Goal: Task Accomplishment & Management: Manage account settings

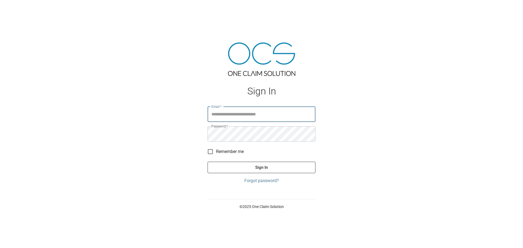
type input "**********"
click at [263, 166] on button "Sign In" at bounding box center [262, 167] width 108 height 11
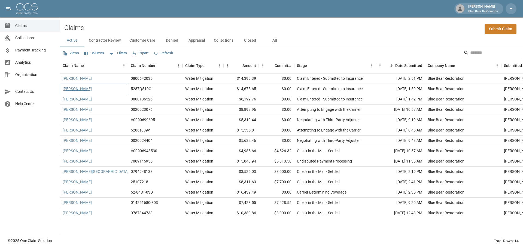
click at [71, 89] on link "[PERSON_NAME]" at bounding box center [77, 88] width 29 height 5
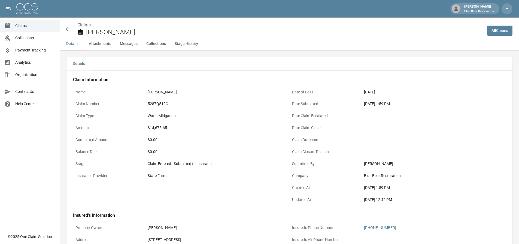
click at [67, 29] on icon at bounding box center [67, 29] width 7 height 7
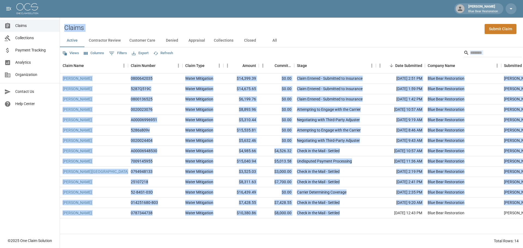
drag, startPoint x: 62, startPoint y: 28, endPoint x: 348, endPoint y: 134, distance: 305.4
click at [363, 216] on div "Claims Submit Claim Active Contractor Review Customer Care Denied Appraisal Col…" at bounding box center [291, 132] width 463 height 231
click at [342, 27] on div "Claims Submit Claim" at bounding box center [291, 25] width 463 height 17
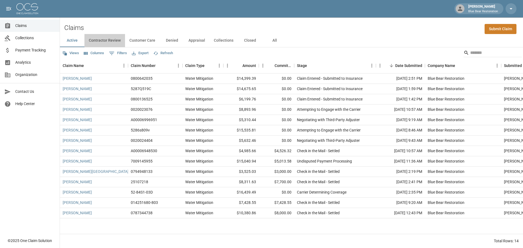
click at [105, 41] on button "Contractor Review" at bounding box center [104, 40] width 41 height 13
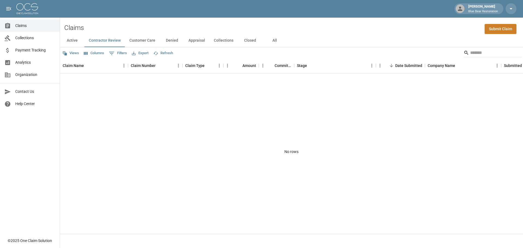
click at [141, 41] on button "Customer Care" at bounding box center [142, 40] width 35 height 13
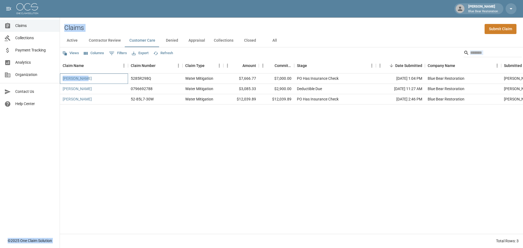
drag, startPoint x: 114, startPoint y: 78, endPoint x: 51, endPoint y: 78, distance: 63.2
click at [51, 78] on div "[PERSON_NAME] Blue Bear Restoration Claims Collections Payment Tracking Analyti…" at bounding box center [261, 124] width 523 height 248
click at [196, 145] on div "[PERSON_NAME] 5285R298Q Water Mitigation $7,666.77 $7,000.00 PO Has Insurance C…" at bounding box center [314, 154] width 509 height 160
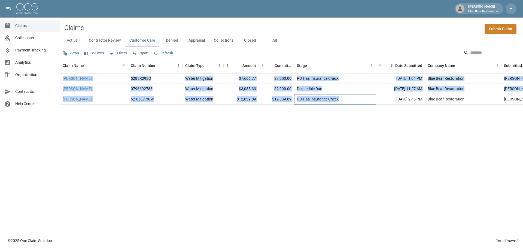
drag, startPoint x: 354, startPoint y: 101, endPoint x: 62, endPoint y: 78, distance: 293.5
click at [62, 78] on div "[PERSON_NAME] 5285R298Q Water Mitigation $7,666.77 $7,000.00 PO Has Insurance C…" at bounding box center [314, 89] width 509 height 31
click at [61, 76] on div "[PERSON_NAME]" at bounding box center [94, 79] width 68 height 10
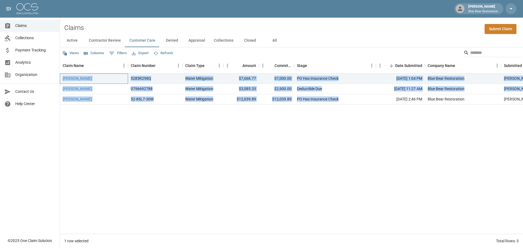
drag, startPoint x: 61, startPoint y: 74, endPoint x: 355, endPoint y: 102, distance: 295.5
click at [355, 102] on div "[PERSON_NAME] 5285R298Q Water Mitigation $7,666.77 $7,000.00 PO Has Insurance C…" at bounding box center [314, 89] width 509 height 31
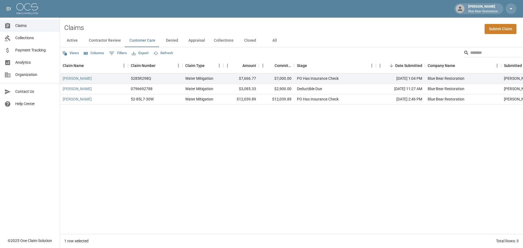
click at [364, 151] on div "[PERSON_NAME] 5285R298Q Water Mitigation $7,666.77 $7,000.00 PO Has Insurance C…" at bounding box center [314, 154] width 509 height 160
click at [172, 39] on button "Denied" at bounding box center [172, 40] width 25 height 13
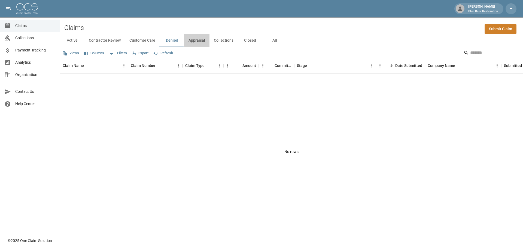
click at [195, 42] on button "Appraisal" at bounding box center [196, 40] width 25 height 13
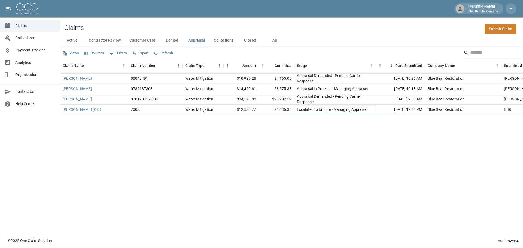
drag, startPoint x: 374, startPoint y: 109, endPoint x: 90, endPoint y: 77, distance: 285.4
click at [90, 77] on div "[PERSON_NAME] 00048491 Water Mitigation $10,925.28 $4,165.08 Appraisal Demanded…" at bounding box center [314, 94] width 509 height 41
click at [337, 42] on div "Active Contractor Review Customer Care Denied Appraisal Collections Closed All" at bounding box center [291, 40] width 463 height 13
click at [223, 41] on button "Collections" at bounding box center [224, 40] width 28 height 13
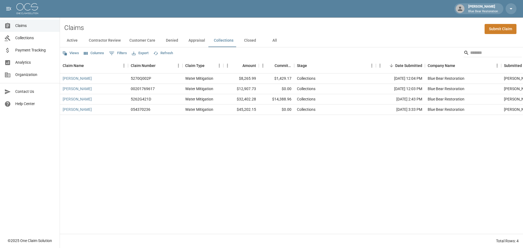
click at [248, 39] on button "Closed" at bounding box center [250, 40] width 25 height 13
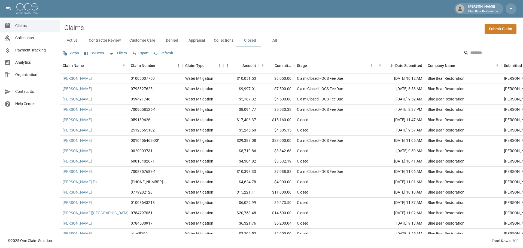
click at [71, 38] on button "Active" at bounding box center [72, 40] width 25 height 13
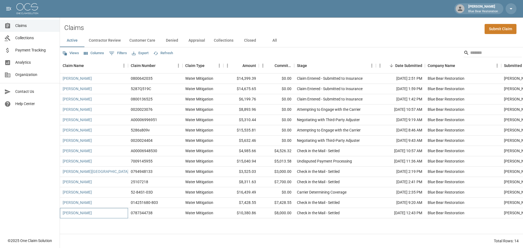
drag, startPoint x: 111, startPoint y: 213, endPoint x: 10, endPoint y: 5, distance: 231.4
click at [10, 5] on div "[PERSON_NAME] Blue Bear Restoration Claims Collections Payment Tracking Analyti…" at bounding box center [261, 124] width 523 height 248
drag, startPoint x: 79, startPoint y: 8, endPoint x: 69, endPoint y: 6, distance: 10.0
click at [78, 8] on div "[PERSON_NAME] Blue Bear Restoration" at bounding box center [261, 8] width 523 height 17
click at [66, 5] on div "[PERSON_NAME] Blue Bear Restoration" at bounding box center [261, 8] width 523 height 17
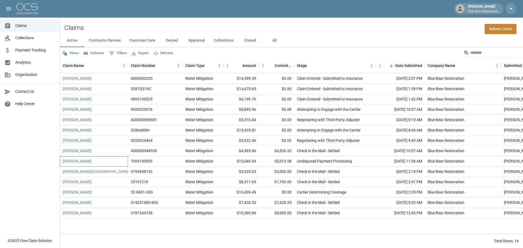
click at [106, 162] on div "[PERSON_NAME]" at bounding box center [94, 161] width 68 height 10
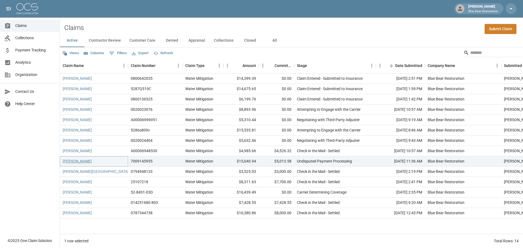
click at [84, 161] on link "[PERSON_NAME]" at bounding box center [77, 161] width 29 height 5
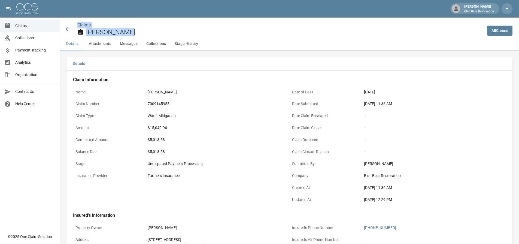
drag, startPoint x: 83, startPoint y: 79, endPoint x: 79, endPoint y: -20, distance: 99.5
click at [131, 61] on div "Details" at bounding box center [289, 63] width 446 height 13
drag, startPoint x: 65, startPoint y: 55, endPoint x: 448, endPoint y: 200, distance: 409.5
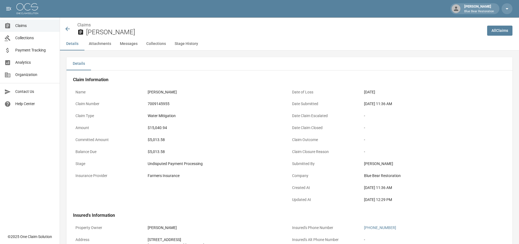
click at [447, 201] on div "[DATE] 12:29 PM" at bounding box center [433, 200] width 139 height 6
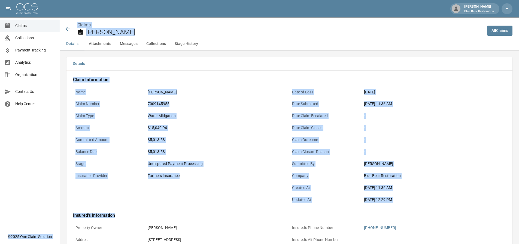
drag, startPoint x: 443, startPoint y: 208, endPoint x: 58, endPoint y: 25, distance: 426.1
click at [66, 20] on div "Claims [PERSON_NAME]" at bounding box center [271, 27] width 423 height 20
drag, startPoint x: 63, startPoint y: 18, endPoint x: 431, endPoint y: 212, distance: 415.8
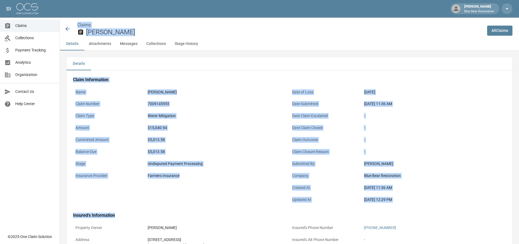
click at [432, 201] on div "[DATE] 12:29 PM" at bounding box center [433, 200] width 139 height 6
drag, startPoint x: 435, startPoint y: 213, endPoint x: 67, endPoint y: 24, distance: 413.9
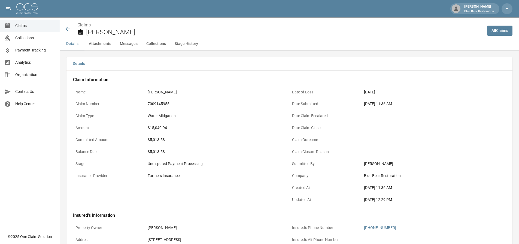
click at [65, 21] on div "Claims [PERSON_NAME]" at bounding box center [271, 27] width 423 height 20
drag, startPoint x: 65, startPoint y: 20, endPoint x: 434, endPoint y: 197, distance: 409.7
click at [434, 199] on div "[DATE] 12:29 PM" at bounding box center [433, 200] width 139 height 6
drag, startPoint x: 427, startPoint y: 201, endPoint x: 0, endPoint y: -1, distance: 472.2
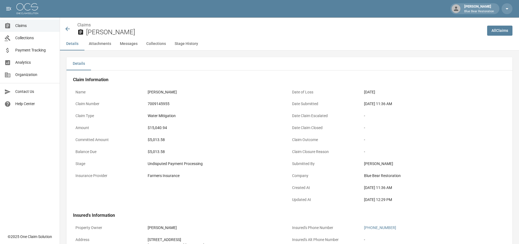
click at [16, 1] on div "[PERSON_NAME] Blue Bear Restoration" at bounding box center [259, 8] width 519 height 17
drag, startPoint x: 14, startPoint y: 1, endPoint x: 430, endPoint y: 205, distance: 462.9
click at [430, 204] on div "[DATE] 12:29 PM" at bounding box center [434, 200] width 144 height 11
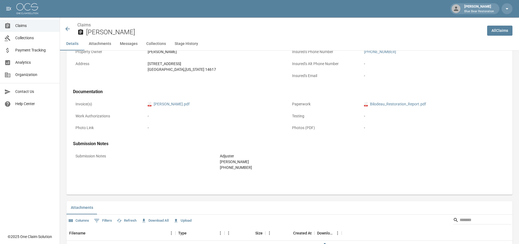
scroll to position [163, 0]
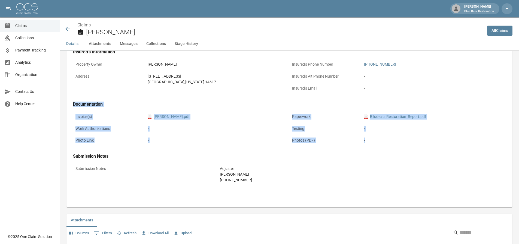
drag, startPoint x: 442, startPoint y: 143, endPoint x: 68, endPoint y: 104, distance: 376.2
click at [68, 104] on div "Claim Information Name [PERSON_NAME] Claim Number 7009145955 Claim Type Water M…" at bounding box center [289, 53] width 446 height 292
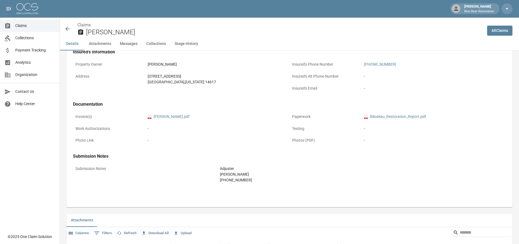
click at [358, 164] on div "Adjuster [PERSON_NAME] [PHONE_NUMBER]" at bounding box center [361, 174] width 289 height 22
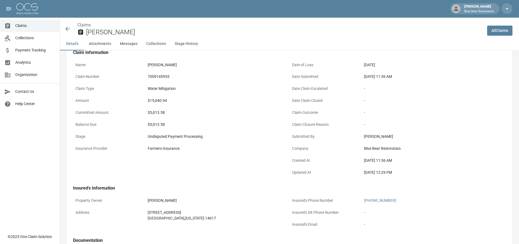
scroll to position [0, 0]
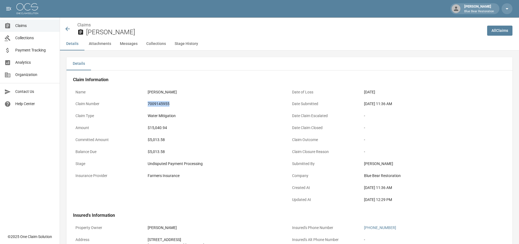
drag, startPoint x: 176, startPoint y: 105, endPoint x: 148, endPoint y: 102, distance: 28.3
click at [148, 102] on div "7009145955" at bounding box center [217, 104] width 144 height 11
copy div "7009145955"
click at [67, 29] on icon at bounding box center [67, 29] width 7 height 7
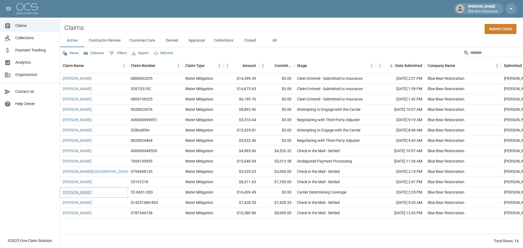
click at [78, 193] on link "[PERSON_NAME]" at bounding box center [77, 192] width 29 height 5
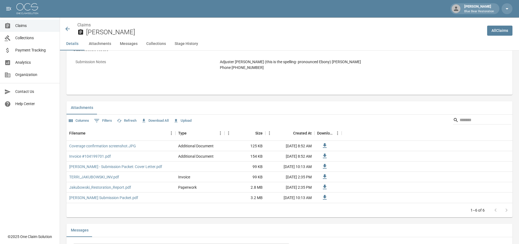
scroll to position [272, 0]
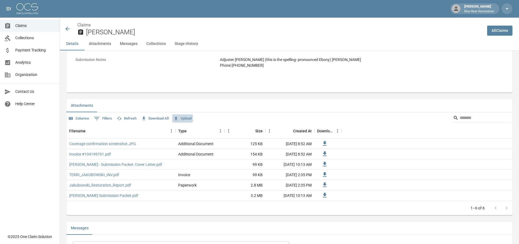
click at [187, 119] on button "Upload" at bounding box center [182, 118] width 21 height 8
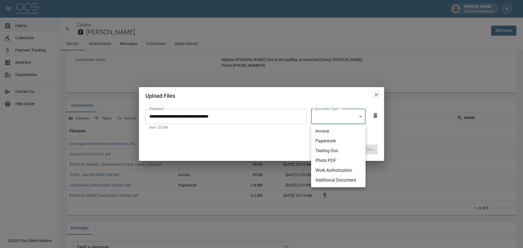
click at [356, 117] on body "[PERSON_NAME] Blue Bear Restoration Claims Collections Payment Tracking Analyti…" at bounding box center [261, 208] width 523 height 960
click at [338, 162] on li "Photo PDF" at bounding box center [338, 161] width 54 height 10
type input "**********"
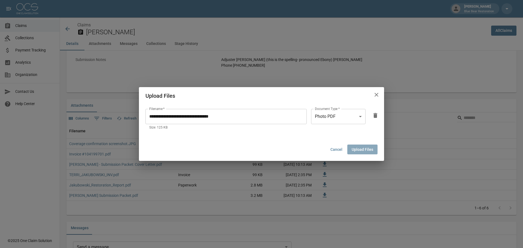
click at [367, 151] on button "Upload Files" at bounding box center [362, 150] width 30 height 10
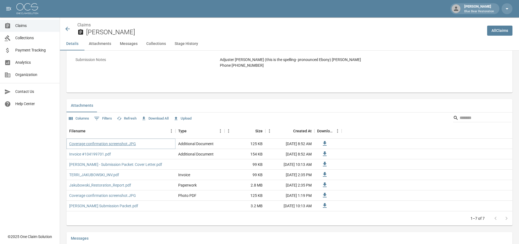
click at [124, 144] on link "Coverage confirmation screenshot.JPG" at bounding box center [102, 143] width 67 height 5
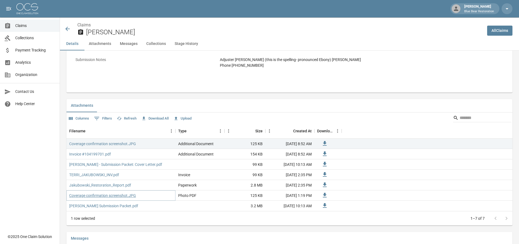
click at [119, 195] on link "Coverage confirmation screenshot.JPG" at bounding box center [102, 195] width 67 height 5
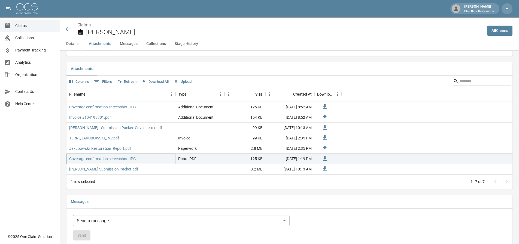
scroll to position [300, 0]
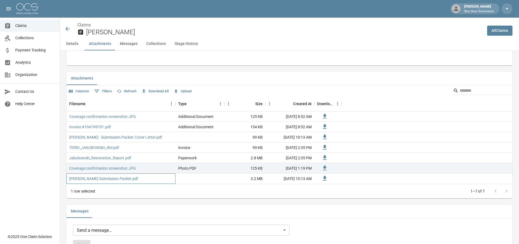
drag, startPoint x: 160, startPoint y: 181, endPoint x: 63, endPoint y: 70, distance: 147.1
click at [64, 74] on div "Details Claim Information Name [PERSON_NAME] Claim Number 52-84S1-03D Claim Typ…" at bounding box center [286, 207] width 453 height 913
click at [64, 67] on div "Details Claim Information Name [PERSON_NAME] Claim Number 52-84S1-03D Claim Typ…" at bounding box center [286, 207] width 453 height 913
click at [68, 42] on button "Details" at bounding box center [72, 43] width 25 height 13
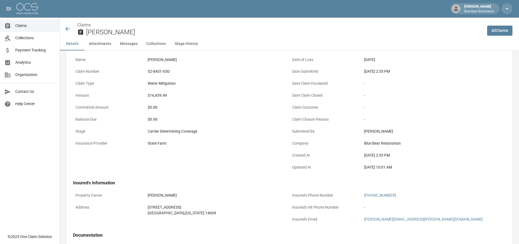
scroll to position [0, 0]
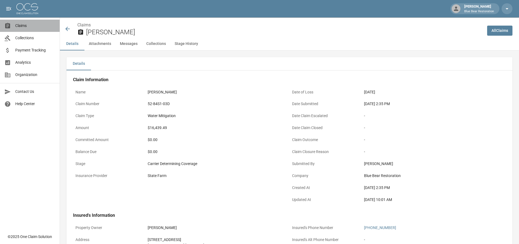
click at [41, 23] on link "Claims" at bounding box center [30, 26] width 60 height 12
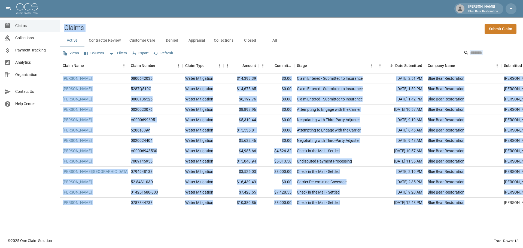
drag, startPoint x: 65, startPoint y: 28, endPoint x: 477, endPoint y: 206, distance: 449.0
click at [477, 206] on div "Claims Submit Claim Active Contractor Review Customer Care Denied Appraisal Col…" at bounding box center [291, 132] width 463 height 231
click at [475, 217] on div "[PERSON_NAME] 0800642035 Water Mitigation $14,399.39 $0.00 Claim Entered - Subm…" at bounding box center [314, 154] width 509 height 160
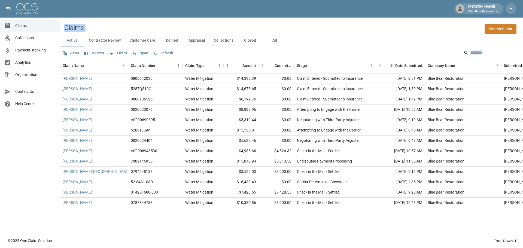
drag, startPoint x: 62, startPoint y: 27, endPoint x: 413, endPoint y: 212, distance: 396.7
click at [413, 212] on div "Claims Submit Claim Active Contractor Review Customer Care Denied Appraisal Col…" at bounding box center [291, 132] width 463 height 231
click at [403, 216] on div "[PERSON_NAME] 0800642035 Water Mitigation $14,399.39 $0.00 Claim Entered - Subm…" at bounding box center [314, 154] width 509 height 160
click at [110, 43] on button "Contractor Review" at bounding box center [104, 40] width 41 height 13
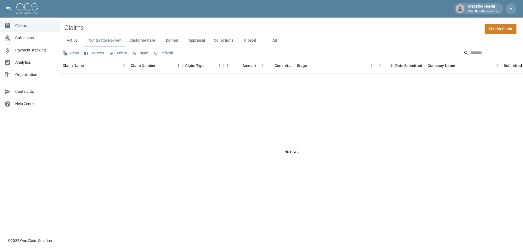
click at [146, 41] on button "Customer Care" at bounding box center [142, 40] width 35 height 13
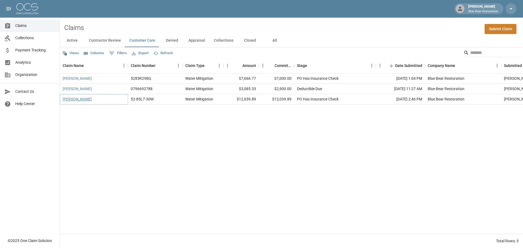
click at [78, 98] on link "[PERSON_NAME]" at bounding box center [77, 98] width 29 height 5
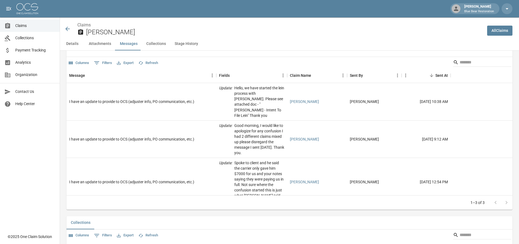
scroll to position [463, 0]
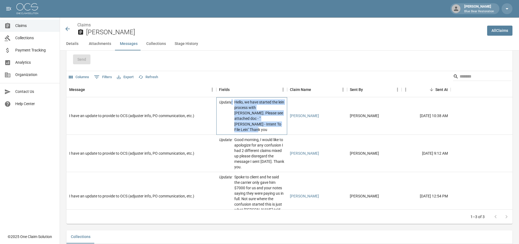
drag, startPoint x: 274, startPoint y: 126, endPoint x: 231, endPoint y: 100, distance: 50.5
click at [231, 100] on div "Update : Hello, we have started the lein process with [PERSON_NAME]. Please see…" at bounding box center [251, 115] width 65 height 33
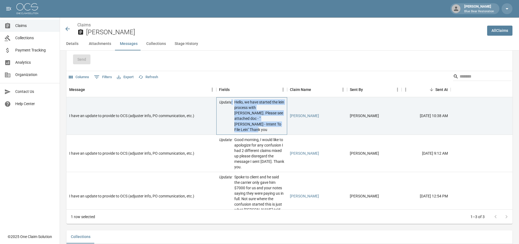
click at [255, 110] on p "Hello, we have started the lein process with [PERSON_NAME]. Please see attached…" at bounding box center [259, 115] width 50 height 33
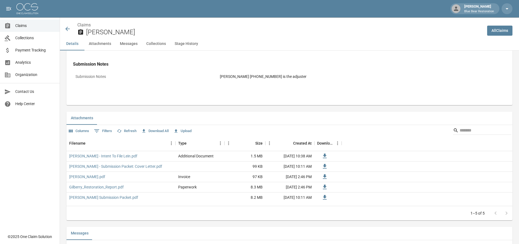
scroll to position [245, 0]
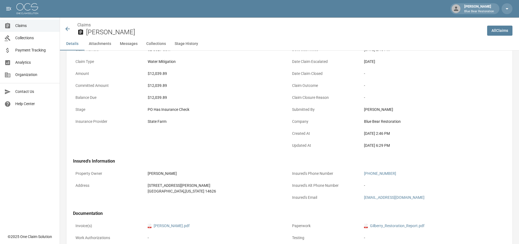
scroll to position [54, 0]
drag, startPoint x: 396, startPoint y: 175, endPoint x: 360, endPoint y: 175, distance: 36.2
click at [360, 175] on div "Insured's Phone Number [PHONE_NUMBER]" at bounding box center [398, 174] width 217 height 12
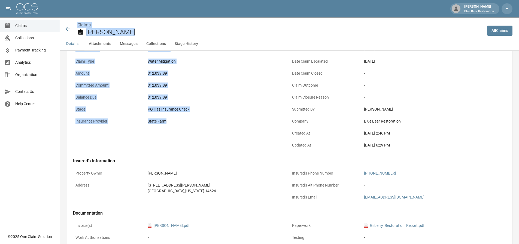
drag, startPoint x: 176, startPoint y: 122, endPoint x: 64, endPoint y: 37, distance: 140.4
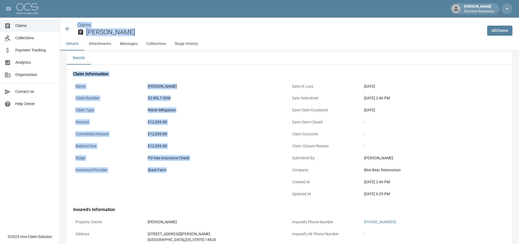
scroll to position [0, 0]
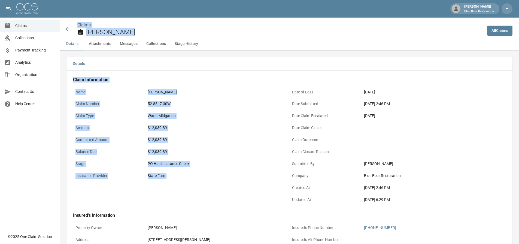
click at [217, 114] on div "Water Mitigation" at bounding box center [217, 116] width 139 height 6
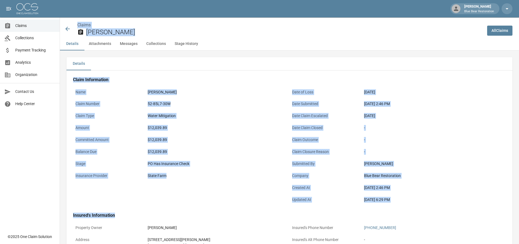
drag, startPoint x: 69, startPoint y: 21, endPoint x: 445, endPoint y: 210, distance: 420.0
click at [423, 196] on div "[DATE] 6:29 PM" at bounding box center [434, 200] width 144 height 11
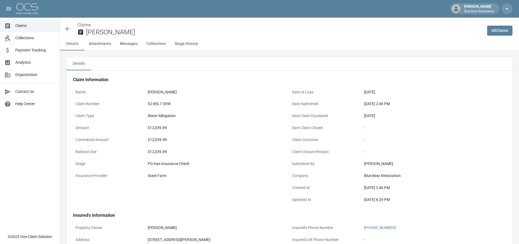
drag, startPoint x: 418, startPoint y: 201, endPoint x: 448, endPoint y: 199, distance: 30.3
click at [448, 199] on div "[DATE] 6:29 PM" at bounding box center [433, 200] width 139 height 6
drag, startPoint x: 63, startPoint y: 56, endPoint x: 55, endPoint y: -10, distance: 66.1
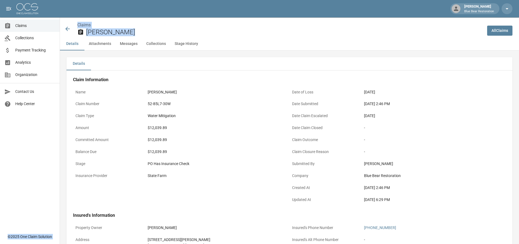
click at [225, 36] on h2 "[PERSON_NAME]" at bounding box center [284, 32] width 397 height 8
click at [66, 29] on icon at bounding box center [67, 29] width 4 height 4
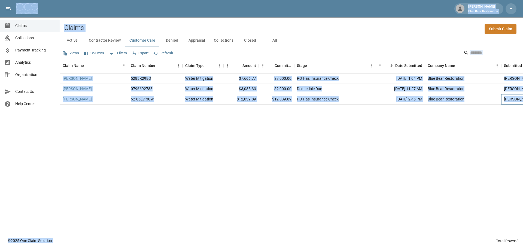
drag, startPoint x: 487, startPoint y: 102, endPoint x: 0, endPoint y: -1, distance: 497.5
click at [0, 0] on html "[PERSON_NAME] Blue Bear Restoration Claims Collections Payment Tracking Analyti…" at bounding box center [261, 124] width 523 height 248
click at [132, 17] on div "Claims Submit Claim" at bounding box center [291, 25] width 463 height 17
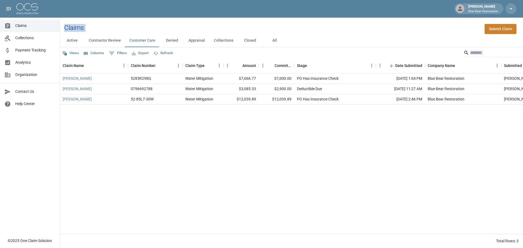
drag, startPoint x: 64, startPoint y: 19, endPoint x: 500, endPoint y: 232, distance: 485.3
click at [500, 232] on div "Claims Submit Claim Active Contractor Review Customer Care Denied Appraisal Col…" at bounding box center [291, 132] width 463 height 231
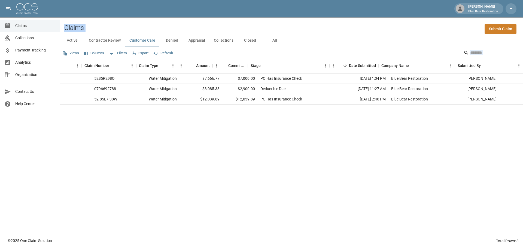
scroll to position [0, 46]
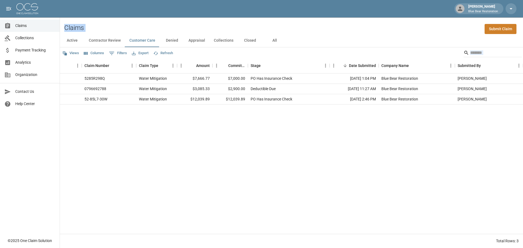
click at [481, 134] on div "[PERSON_NAME] 5285R298Q Water Mitigation $7,666.77 $7,000.00 PO Has Insurance C…" at bounding box center [268, 154] width 509 height 160
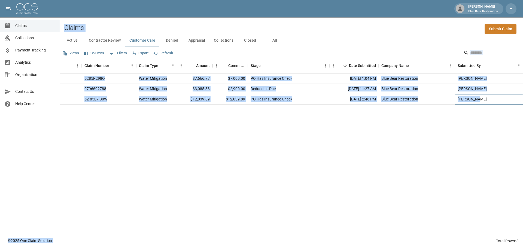
scroll to position [0, 0]
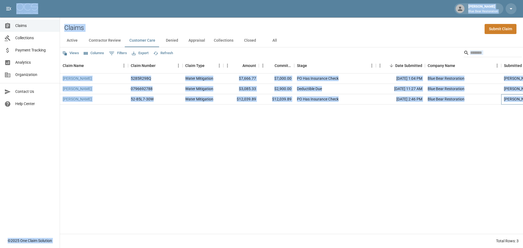
drag, startPoint x: 490, startPoint y: 102, endPoint x: 14, endPoint y: 4, distance: 485.4
click at [14, 4] on div "[PERSON_NAME] Blue Bear Restoration Claims Collections Payment Tracking Analyti…" at bounding box center [261, 124] width 523 height 248
click at [137, 24] on div "Claims Submit Claim" at bounding box center [291, 25] width 463 height 17
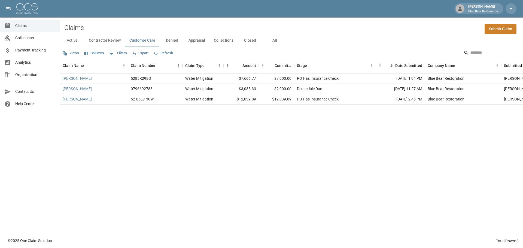
click at [69, 40] on button "Active" at bounding box center [72, 40] width 25 height 13
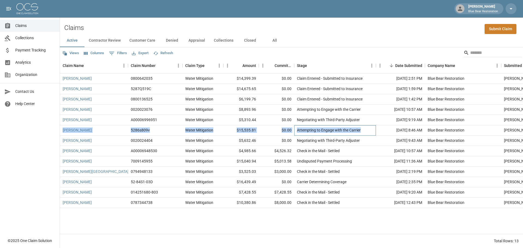
drag, startPoint x: 374, startPoint y: 131, endPoint x: 61, endPoint y: 130, distance: 313.3
click at [61, 130] on div "[PERSON_NAME] 5286s809v Water Mitigation $15,535.81 $0.00 Attempting to Engage …" at bounding box center [314, 130] width 509 height 10
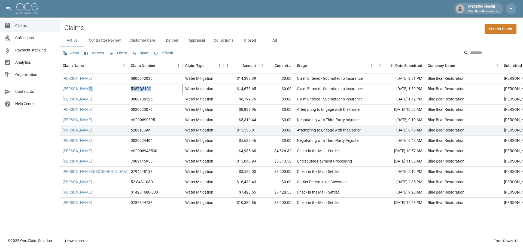
drag, startPoint x: 159, startPoint y: 89, endPoint x: 106, endPoint y: 92, distance: 53.8
click at [106, 92] on div "[PERSON_NAME] 5287Q519C Water Mitigation $14,675.65 $0.00 Claim Entered - Submi…" at bounding box center [314, 89] width 509 height 10
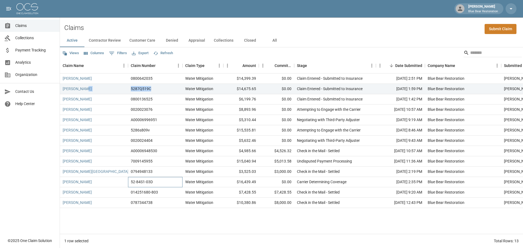
drag, startPoint x: 175, startPoint y: 182, endPoint x: 113, endPoint y: 182, distance: 62.1
click at [113, 182] on div "[PERSON_NAME] 52-84S1-03D Water Mitigation $16,439.49 $0.00 Carrier Determining…" at bounding box center [314, 182] width 509 height 10
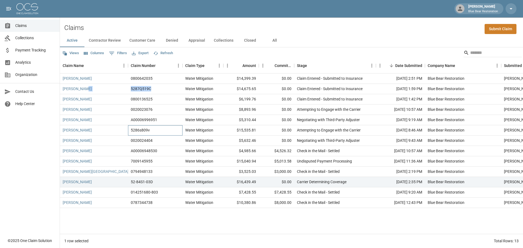
drag, startPoint x: 171, startPoint y: 129, endPoint x: 109, endPoint y: 130, distance: 62.1
click at [109, 130] on div "[PERSON_NAME] 5286s809v Water Mitigation $15,535.81 $0.00 Attempting to Engage …" at bounding box center [314, 130] width 509 height 10
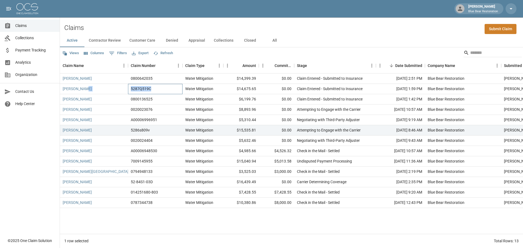
drag, startPoint x: 158, startPoint y: 86, endPoint x: 115, endPoint y: 89, distance: 43.4
click at [115, 89] on div "[PERSON_NAME] 5287Q519C Water Mitigation $14,675.65 $0.00 Claim Entered - Submi…" at bounding box center [314, 89] width 509 height 10
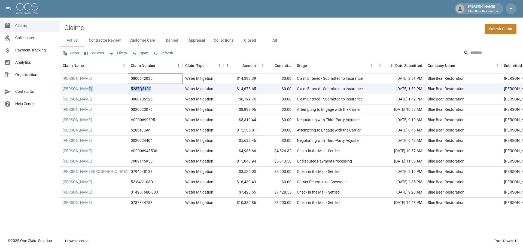
drag, startPoint x: 162, startPoint y: 77, endPoint x: 111, endPoint y: 77, distance: 51.2
click at [111, 77] on div "[PERSON_NAME] 0800642035 Water Mitigation $14,399.39 $0.00 Claim Entered - Subm…" at bounding box center [314, 79] width 509 height 10
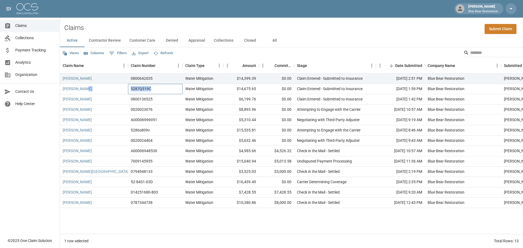
drag, startPoint x: 160, startPoint y: 89, endPoint x: 113, endPoint y: 89, distance: 47.1
click at [113, 89] on div "[PERSON_NAME] 5287Q519C Water Mitigation $14,675.65 $0.00 Claim Entered - Submi…" at bounding box center [314, 89] width 509 height 10
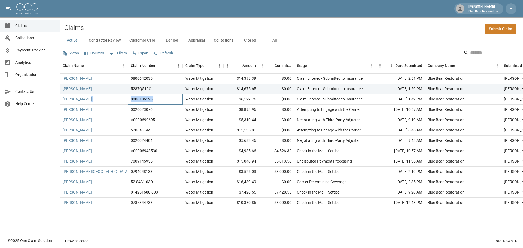
drag, startPoint x: 158, startPoint y: 102, endPoint x: 119, endPoint y: 102, distance: 38.7
click at [119, 102] on div "[PERSON_NAME] 0800136525 Water Mitigation $6,199.76 $0.00 Claim Entered - Submi…" at bounding box center [314, 99] width 509 height 10
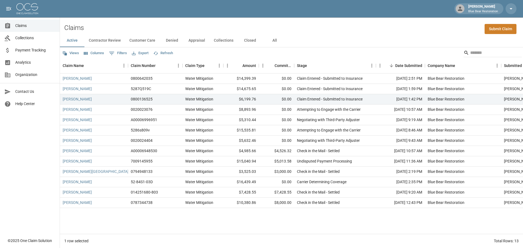
click at [315, 37] on div "Active Contractor Review Customer Care Denied Appraisal Collections Closed All" at bounding box center [291, 40] width 463 height 13
drag, startPoint x: 258, startPoint y: 89, endPoint x: 60, endPoint y: 90, distance: 197.5
click at [60, 90] on div "[PERSON_NAME] 5287Q519C Water Mitigation $14,675.65 $0.00 Claim Entered - Submi…" at bounding box center [314, 89] width 509 height 10
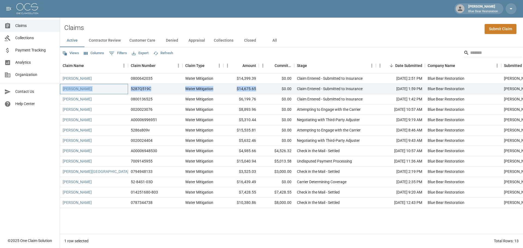
click at [99, 87] on div "[PERSON_NAME]" at bounding box center [94, 89] width 68 height 10
click at [92, 87] on div "[PERSON_NAME]" at bounding box center [94, 89] width 68 height 10
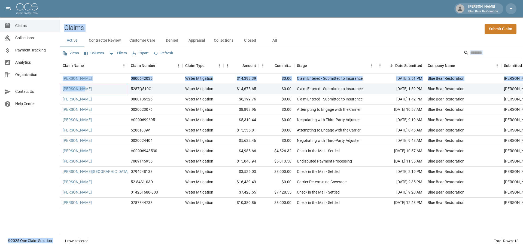
drag, startPoint x: 86, startPoint y: 89, endPoint x: 59, endPoint y: 88, distance: 26.2
click at [59, 88] on div "[PERSON_NAME] Blue Bear Restoration Claims Collections Payment Tracking Analyti…" at bounding box center [261, 124] width 523 height 248
click at [95, 90] on div "[PERSON_NAME]" at bounding box center [94, 89] width 68 height 10
drag, startPoint x: 267, startPoint y: 88, endPoint x: 92, endPoint y: 20, distance: 188.2
click at [50, 30] on div "[PERSON_NAME] Blue Bear Restoration Claims Collections Payment Tracking Analyti…" at bounding box center [261, 124] width 523 height 248
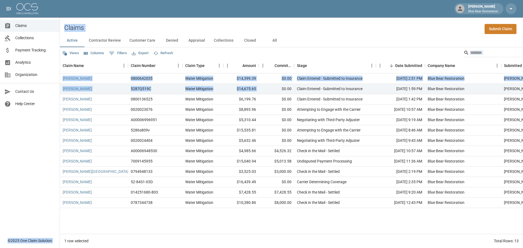
click at [106, 22] on div "Claims Submit Claim" at bounding box center [291, 25] width 463 height 17
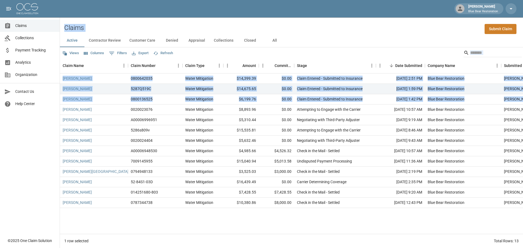
drag, startPoint x: 61, startPoint y: 22, endPoint x: 523, endPoint y: 99, distance: 468.5
click at [523, 99] on div "Claims Submit Claim Active Contractor Review Customer Care Denied Appraisal Col…" at bounding box center [291, 132] width 463 height 231
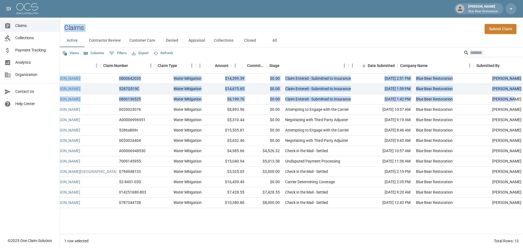
scroll to position [0, 46]
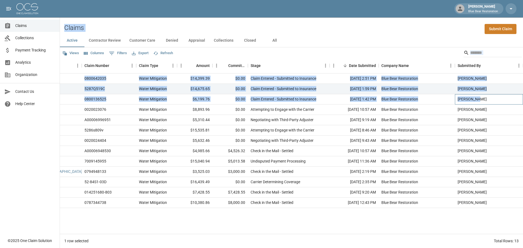
click at [487, 97] on div "[PERSON_NAME]" at bounding box center [489, 99] width 68 height 10
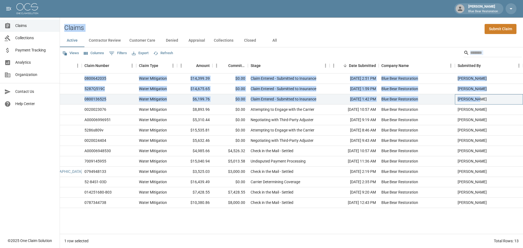
click at [500, 100] on div "[PERSON_NAME]" at bounding box center [489, 99] width 68 height 10
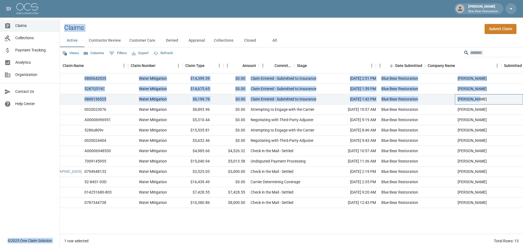
scroll to position [0, 0]
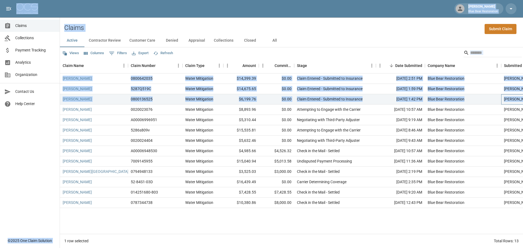
drag, startPoint x: 487, startPoint y: 100, endPoint x: 0, endPoint y: 15, distance: 494.6
click at [0, 15] on div "[PERSON_NAME] Blue Bear Restoration Claims Collections Payment Tracking Analyti…" at bounding box center [261, 124] width 523 height 248
click at [104, 26] on div "Claims Submit Claim" at bounding box center [291, 25] width 463 height 17
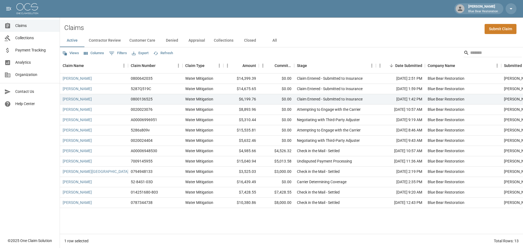
click at [97, 25] on div "Claims Submit Claim" at bounding box center [291, 25] width 463 height 17
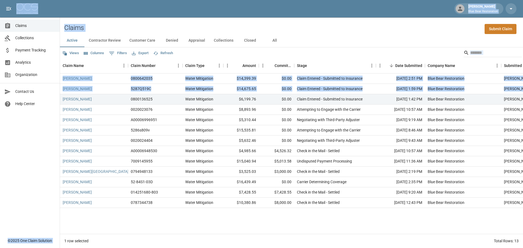
drag, startPoint x: 14, startPoint y: 1, endPoint x: 523, endPoint y: 92, distance: 516.5
click at [523, 92] on div "[PERSON_NAME] Blue Bear Restoration Claims Collections Payment Tracking Analyti…" at bounding box center [261, 124] width 523 height 248
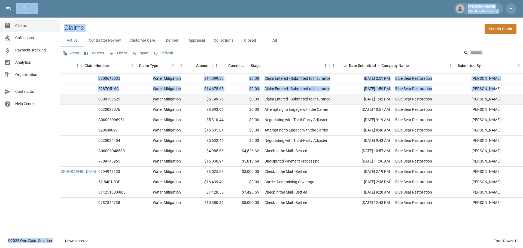
scroll to position [0, 46]
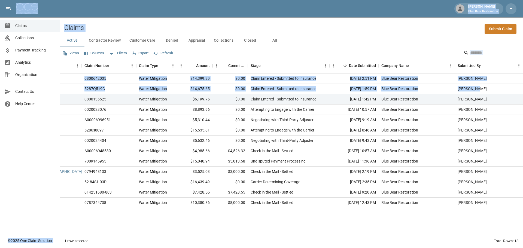
click at [487, 90] on div "[PERSON_NAME]" at bounding box center [489, 89] width 68 height 10
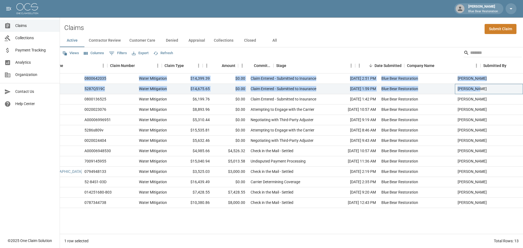
scroll to position [0, 0]
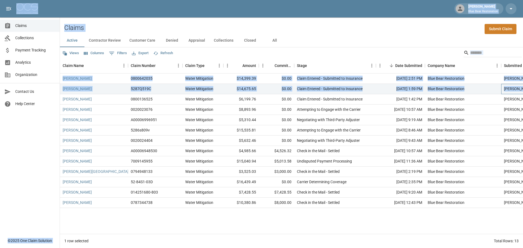
drag, startPoint x: 506, startPoint y: 90, endPoint x: 3, endPoint y: 7, distance: 510.0
click at [0, 8] on div "[PERSON_NAME] Blue Bear Restoration Claims Collections Payment Tracking Analyti…" at bounding box center [261, 124] width 523 height 248
click at [120, 26] on div "Claims Submit Claim" at bounding box center [291, 25] width 463 height 17
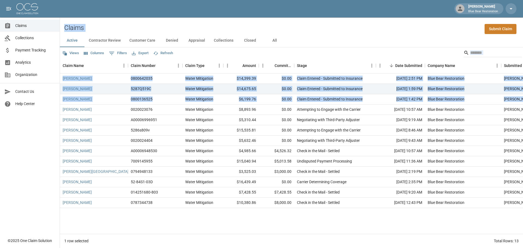
drag, startPoint x: 64, startPoint y: 20, endPoint x: 523, endPoint y: 96, distance: 465.0
click at [523, 96] on div "Claims Submit Claim Active Contractor Review Customer Care Denied Appraisal Col…" at bounding box center [291, 132] width 463 height 231
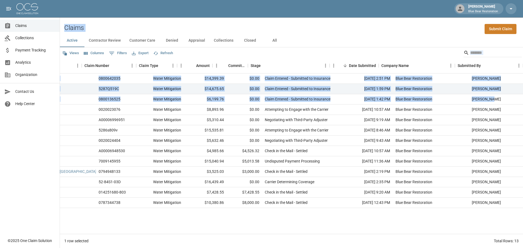
scroll to position [0, 46]
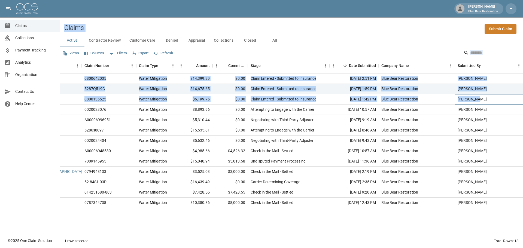
click at [502, 95] on div "[PERSON_NAME]" at bounding box center [489, 99] width 68 height 10
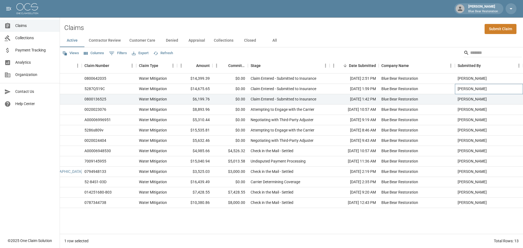
click at [499, 88] on div "[PERSON_NAME]" at bounding box center [489, 89] width 68 height 10
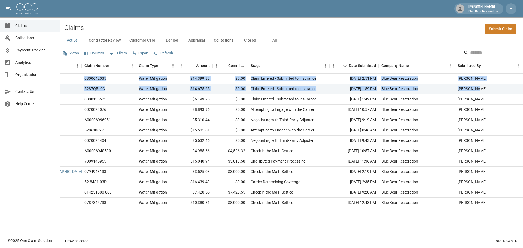
scroll to position [0, 0]
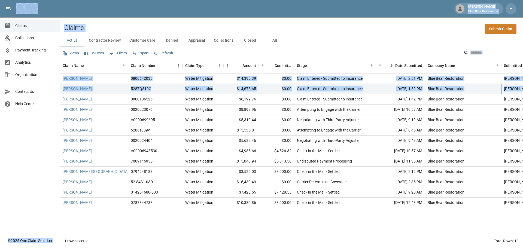
drag, startPoint x: 491, startPoint y: 91, endPoint x: 0, endPoint y: 5, distance: 499.0
click at [0, 5] on div "[PERSON_NAME] Blue Bear Restoration Claims Collections Payment Tracking Analyti…" at bounding box center [261, 124] width 523 height 248
click at [139, 24] on div "Claims Submit Claim" at bounding box center [291, 25] width 463 height 17
drag, startPoint x: 96, startPoint y: 102, endPoint x: 21, endPoint y: 10, distance: 119.3
click at [21, 10] on div "[PERSON_NAME] Blue Bear Restoration Claims Collections Payment Tracking Analyti…" at bounding box center [261, 124] width 523 height 248
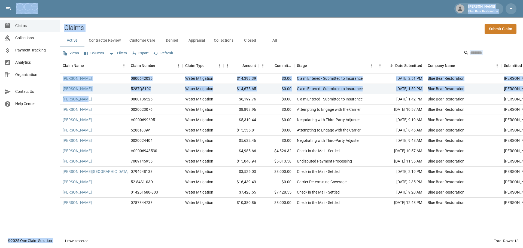
click at [109, 22] on div "Claims Submit Claim" at bounding box center [291, 25] width 463 height 17
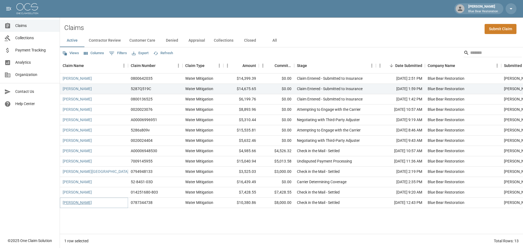
click at [83, 203] on link "[PERSON_NAME]" at bounding box center [77, 202] width 29 height 5
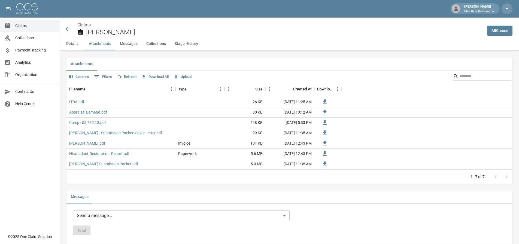
scroll to position [327, 0]
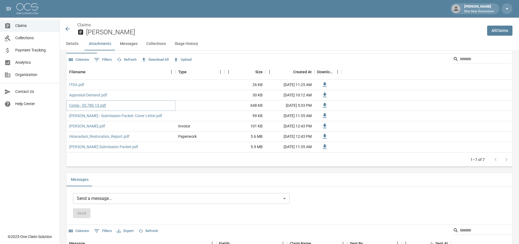
click at [101, 106] on link "Comp - $5,780.13.pdf" at bounding box center [87, 105] width 37 height 5
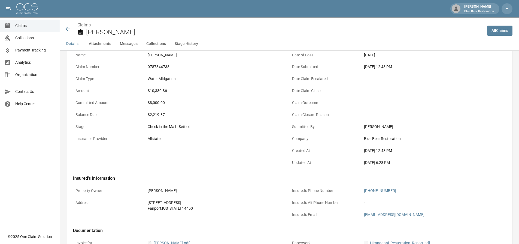
scroll to position [0, 0]
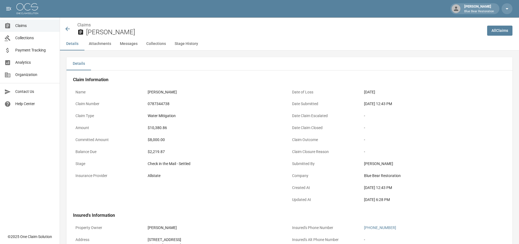
drag, startPoint x: 62, startPoint y: 53, endPoint x: 458, endPoint y: 205, distance: 424.1
click at [456, 205] on div "[DATE] 6:28 PM" at bounding box center [434, 201] width 144 height 12
drag, startPoint x: 62, startPoint y: 21, endPoint x: 423, endPoint y: 201, distance: 402.9
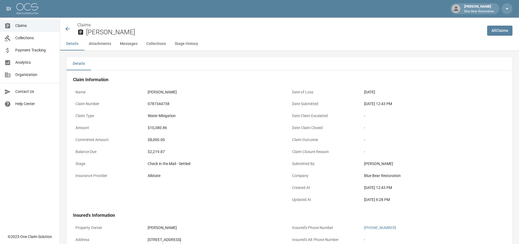
click at [423, 200] on div "[DATE] 6:28 PM" at bounding box center [433, 200] width 139 height 6
drag, startPoint x: 423, startPoint y: 202, endPoint x: 62, endPoint y: 8, distance: 409.4
click at [66, 20] on div "Claims [PERSON_NAME]" at bounding box center [271, 27] width 423 height 20
drag, startPoint x: 71, startPoint y: 21, endPoint x: 435, endPoint y: 200, distance: 404.9
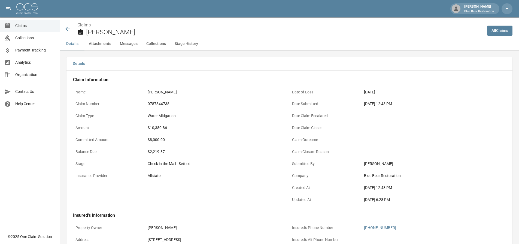
click at [434, 201] on div "[DATE] 6:28 PM" at bounding box center [433, 200] width 139 height 6
drag, startPoint x: 425, startPoint y: 205, endPoint x: 74, endPoint y: 5, distance: 404.4
click at [73, 18] on div "Claims [PERSON_NAME]" at bounding box center [271, 27] width 423 height 20
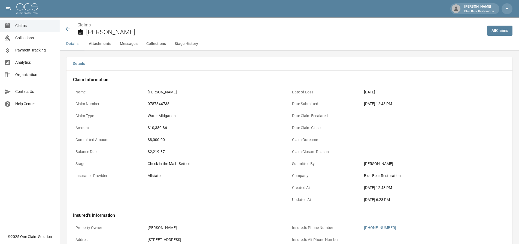
drag, startPoint x: 72, startPoint y: 19, endPoint x: 424, endPoint y: 200, distance: 395.8
click at [424, 200] on div "[DATE] 6:28 PM" at bounding box center [433, 200] width 139 height 6
drag, startPoint x: 422, startPoint y: 204, endPoint x: 69, endPoint y: 13, distance: 401.1
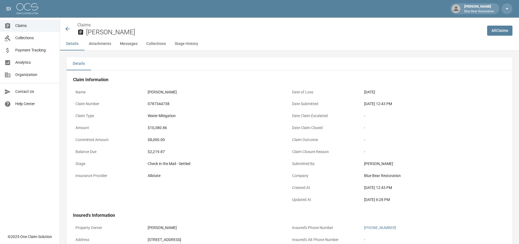
click at [69, 16] on div "[PERSON_NAME] Blue Bear Restoration" at bounding box center [259, 8] width 519 height 17
drag, startPoint x: 68, startPoint y: 17, endPoint x: 430, endPoint y: 206, distance: 408.3
click at [430, 206] on div "[DATE] 6:28 PM" at bounding box center [434, 201] width 144 height 12
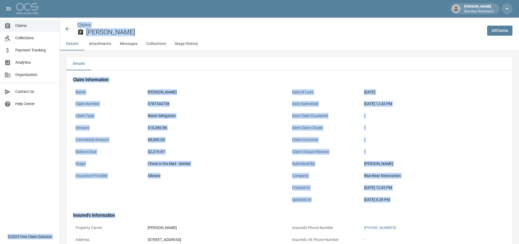
drag, startPoint x: 423, startPoint y: 208, endPoint x: 59, endPoint y: 27, distance: 406.2
click at [67, 20] on div "Claims [PERSON_NAME]" at bounding box center [271, 27] width 423 height 20
drag, startPoint x: 67, startPoint y: 18, endPoint x: 430, endPoint y: 206, distance: 409.2
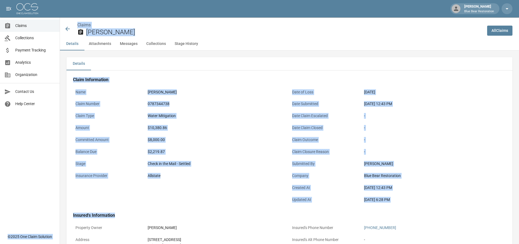
drag, startPoint x: 34, startPoint y: 25, endPoint x: 33, endPoint y: 22, distance: 3.0
click at [34, 25] on span "Claims" at bounding box center [35, 26] width 40 height 6
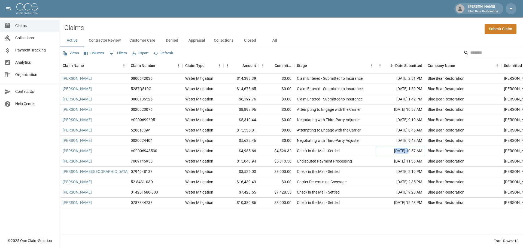
drag, startPoint x: 383, startPoint y: 150, endPoint x: 397, endPoint y: 150, distance: 14.2
click at [397, 150] on div "[DATE] 10:57 AM" at bounding box center [400, 151] width 49 height 10
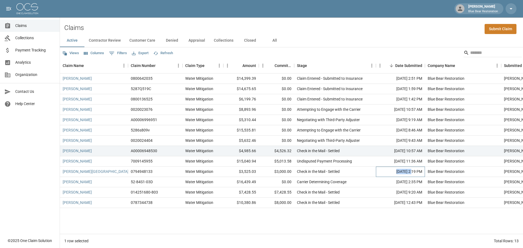
drag, startPoint x: 389, startPoint y: 172, endPoint x: 403, endPoint y: 171, distance: 13.9
click at [403, 171] on div "[DATE] 2:19 PM" at bounding box center [400, 172] width 49 height 10
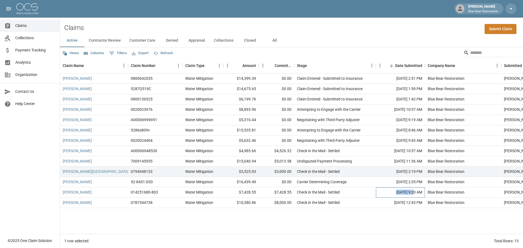
drag, startPoint x: 385, startPoint y: 192, endPoint x: 404, endPoint y: 191, distance: 19.1
click at [404, 191] on div "[DATE] 9:20 AM" at bounding box center [400, 192] width 49 height 10
